Goal: Find contact information: Find contact information

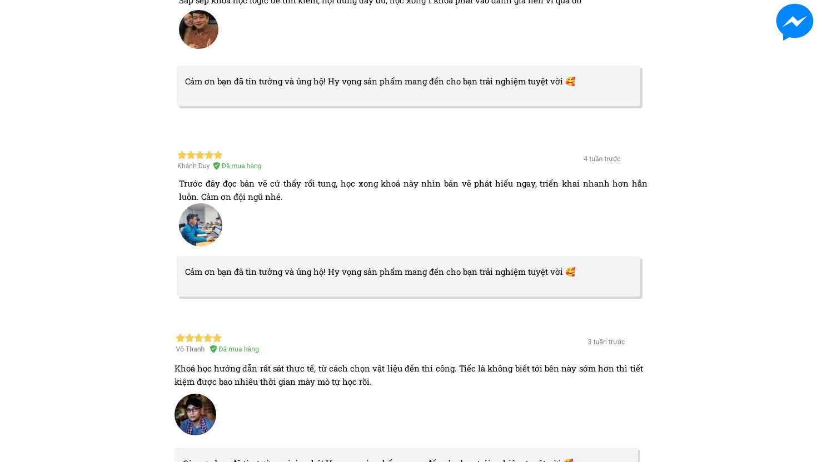
scroll to position [5599, 0]
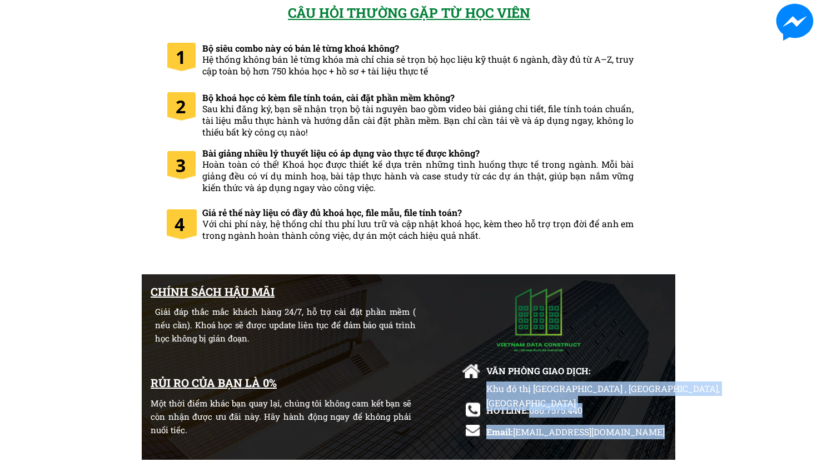
drag, startPoint x: 531, startPoint y: 413, endPoint x: 598, endPoint y: 407, distance: 67.5
click at [598, 407] on div "CHÍNH SÁCH HẬU MÃI Giải đáp thắc mắc khách hàng 24/7, hỗ trợ cài đặt phần mềm (…" at bounding box center [409, 368] width 534 height 187
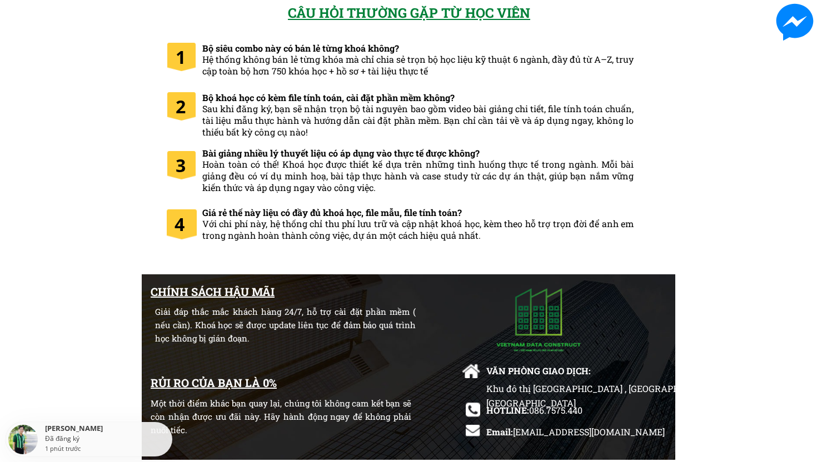
click at [577, 421] on div at bounding box center [409, 368] width 534 height 186
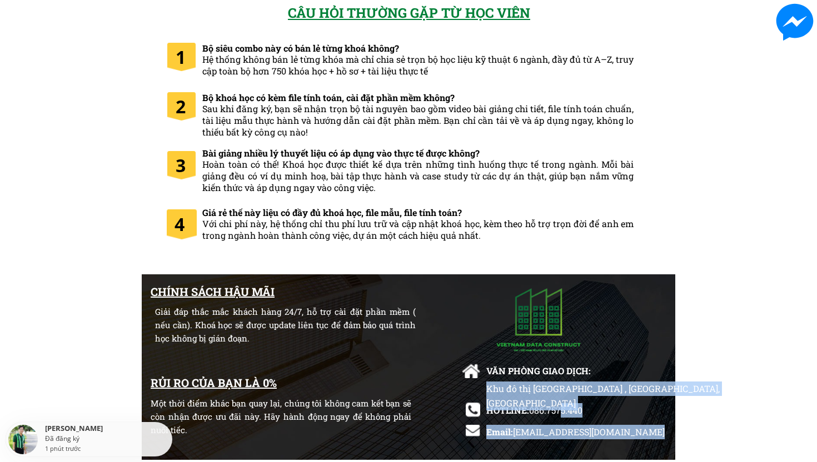
drag, startPoint x: 530, startPoint y: 409, endPoint x: 564, endPoint y: 411, distance: 34.0
click at [564, 411] on div "CHÍNH SÁCH HẬU MÃI Giải đáp thắc mắc khách hàng 24/7, hỗ trợ cài đặt phần mềm (…" at bounding box center [409, 368] width 534 height 187
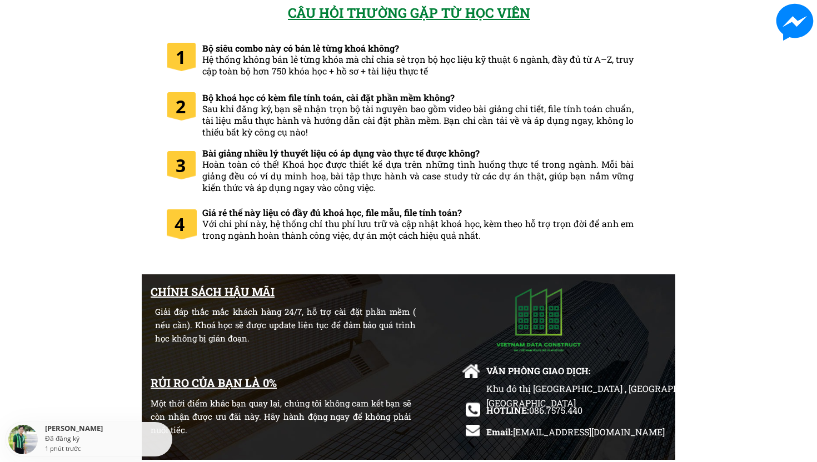
click at [768, 394] on div "CHÍNH SÁCH HẬU MÃI Giải đáp thắc mắc khách hàng 24/7, hỗ trợ cài đặt phần mềm (…" at bounding box center [408, 368] width 817 height 187
drag, startPoint x: 529, startPoint y: 409, endPoint x: 589, endPoint y: 407, distance: 60.1
click at [571, 409] on div "Khu đô thị [GEOGRAPHIC_DATA] , [GEOGRAPHIC_DATA], [GEOGRAPHIC_DATA]" at bounding box center [616, 403] width 261 height 43
drag, startPoint x: 598, startPoint y: 409, endPoint x: 535, endPoint y: 410, distance: 63.4
click at [534, 410] on div "Khu đô thị [GEOGRAPHIC_DATA] , [GEOGRAPHIC_DATA], [GEOGRAPHIC_DATA]" at bounding box center [616, 403] width 261 height 43
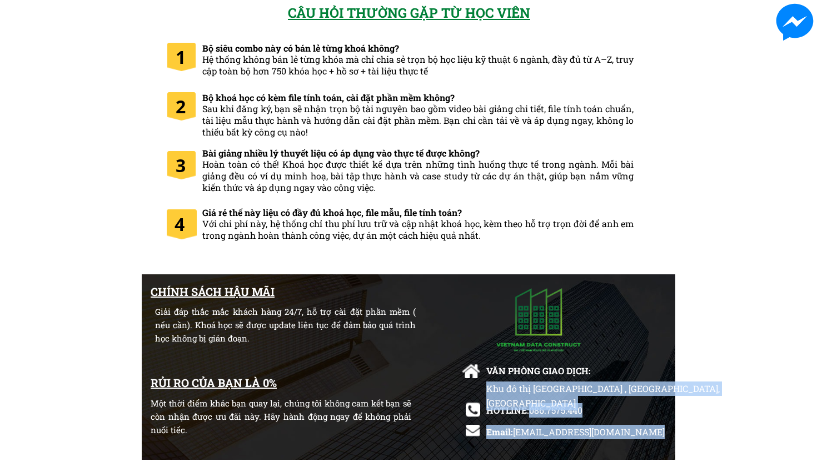
click at [532, 411] on div "CHÍNH SÁCH HẬU MÃI Giải đáp thắc mắc khách hàng 24/7, hỗ trợ cài đặt phần mềm (…" at bounding box center [409, 368] width 534 height 187
click at [582, 408] on div "Khu đô thị [GEOGRAPHIC_DATA] , [GEOGRAPHIC_DATA], [GEOGRAPHIC_DATA]" at bounding box center [616, 403] width 261 height 43
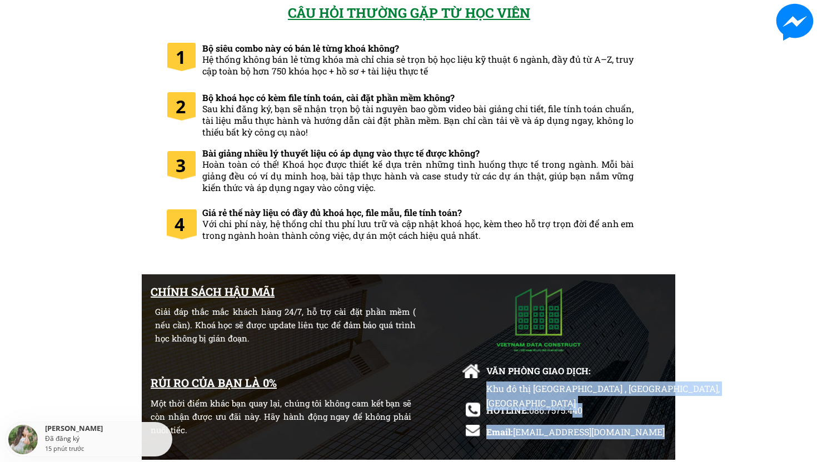
drag, startPoint x: 530, startPoint y: 409, endPoint x: 573, endPoint y: 411, distance: 42.8
click at [573, 411] on div "CHÍNH SÁCH HẬU MÃI Giải đáp thắc mắc khách hàng 24/7, hỗ trợ cài đặt phần mềm (…" at bounding box center [409, 368] width 534 height 187
click at [589, 409] on div "Khu đô thị [GEOGRAPHIC_DATA] , [GEOGRAPHIC_DATA], [GEOGRAPHIC_DATA]" at bounding box center [616, 403] width 261 height 43
click at [531, 412] on div "CHÍNH SÁCH HẬU MÃI Giải đáp thắc mắc khách hàng 24/7, hỗ trợ cài đặt phần mềm (…" at bounding box center [409, 368] width 534 height 187
copy div "086.7575.440 Email: [EMAIL_ADDRESS][DOMAIN_NAME] Khu đô thị Ecopark , [GEOGRAPH…"
